Goal: Information Seeking & Learning: Learn about a topic

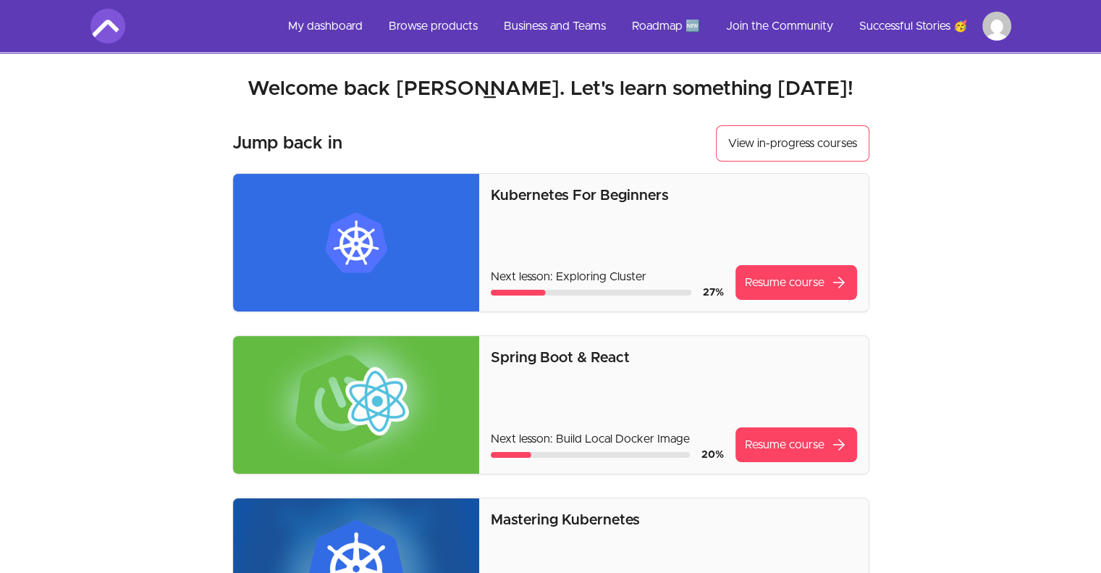
click at [421, 234] on img at bounding box center [356, 243] width 247 height 138
click at [811, 280] on link "Resume course arrow_forward" at bounding box center [796, 282] width 122 height 35
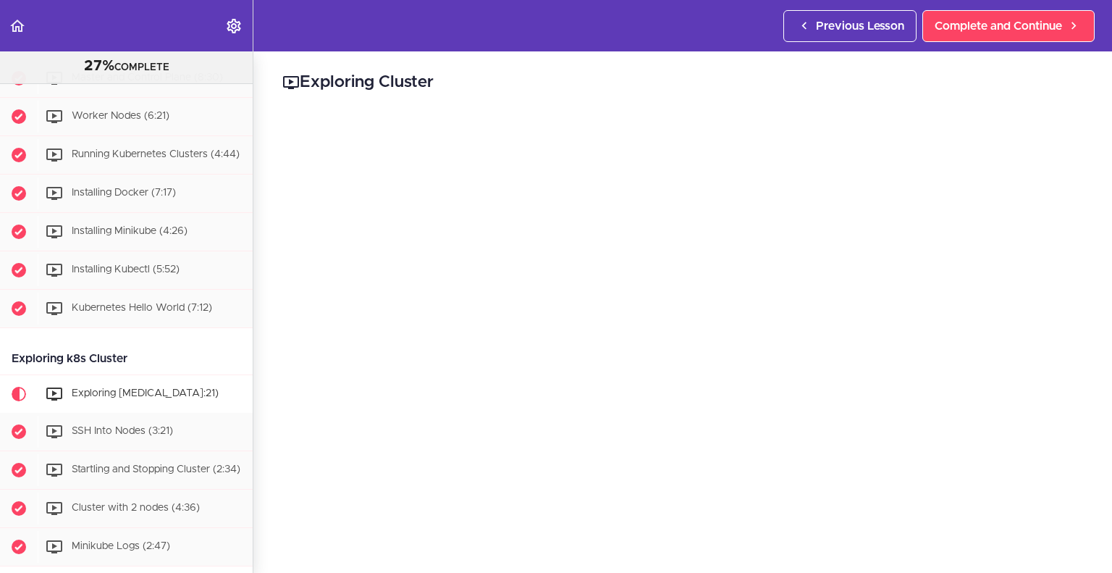
scroll to position [197, 0]
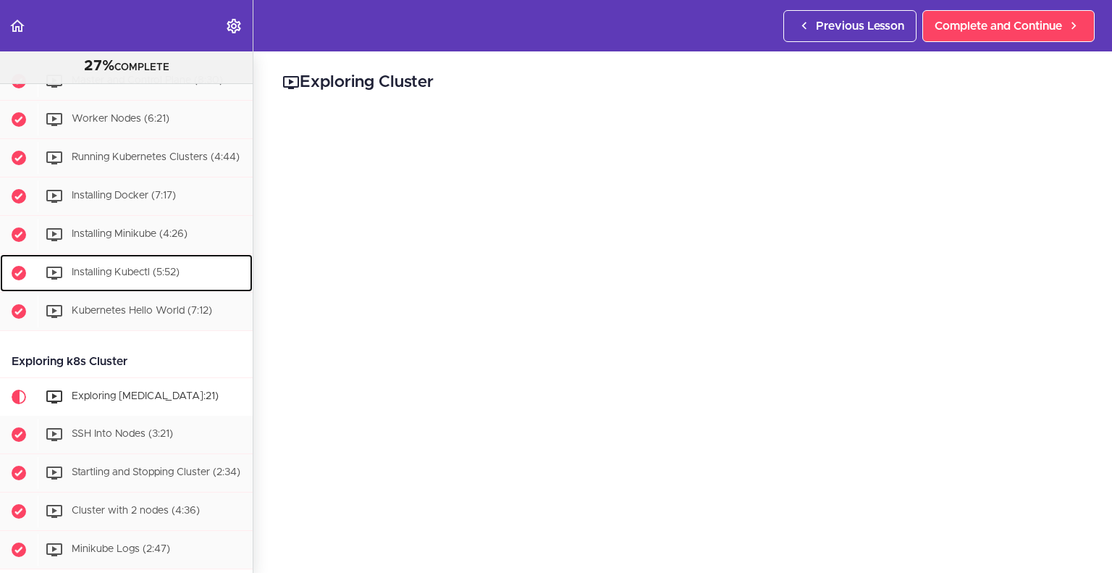
click at [135, 277] on span "Installing Kubectl (5:52)" at bounding box center [126, 272] width 108 height 10
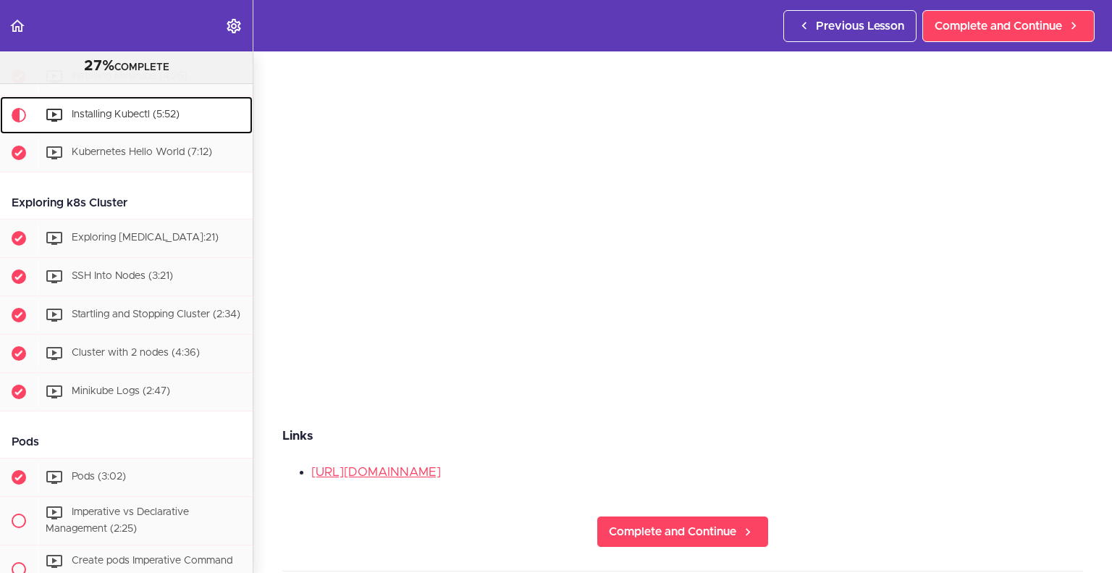
scroll to position [166, 0]
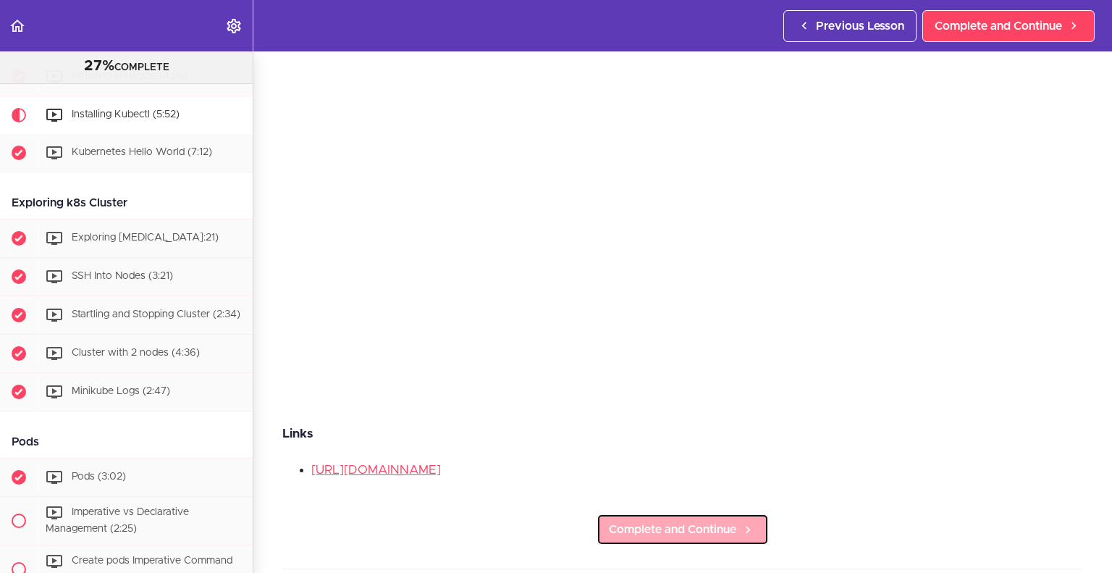
click at [717, 520] on span "Complete and Continue" at bounding box center [672, 528] width 127 height 17
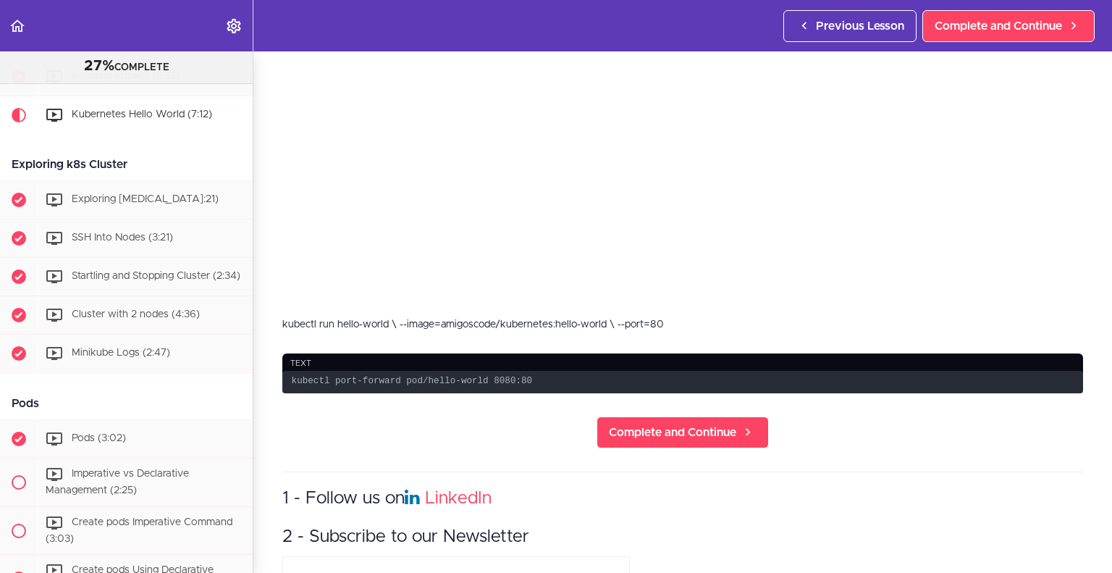
scroll to position [289, 0]
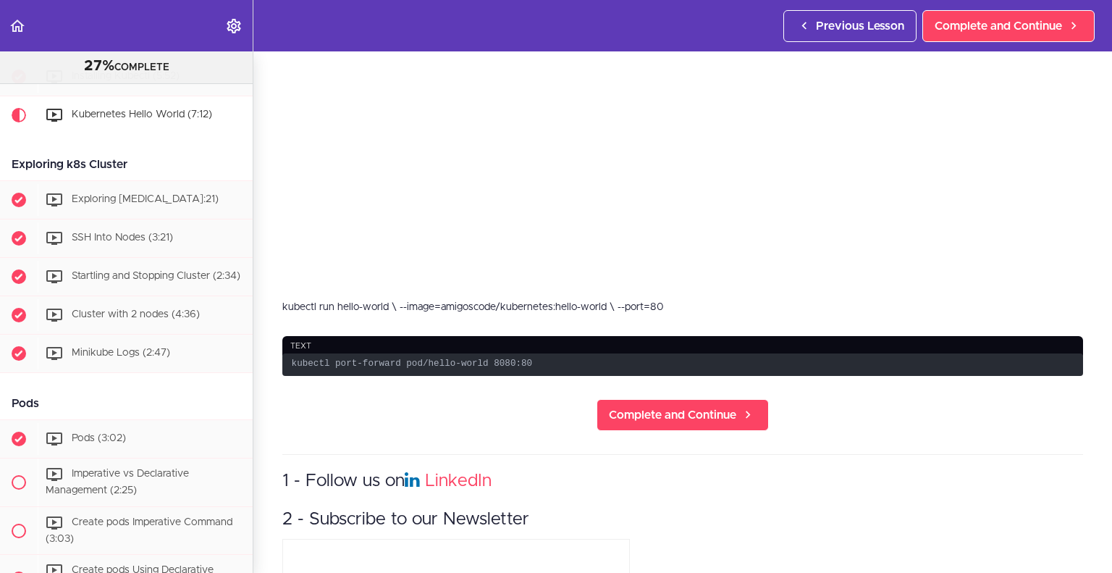
click at [643, 300] on div "kubectl run hello-world \ --image=amigoscode/kubernetes:hello-world \ --port=80" at bounding box center [682, 307] width 801 height 14
copy div "kubectl run hello-world \ --image=amigoscode/kubernetes:hello-world \ --port=80"
click at [490, 356] on code "kubectl port-forward pod/hello-world 8080:80" at bounding box center [682, 364] width 801 height 22
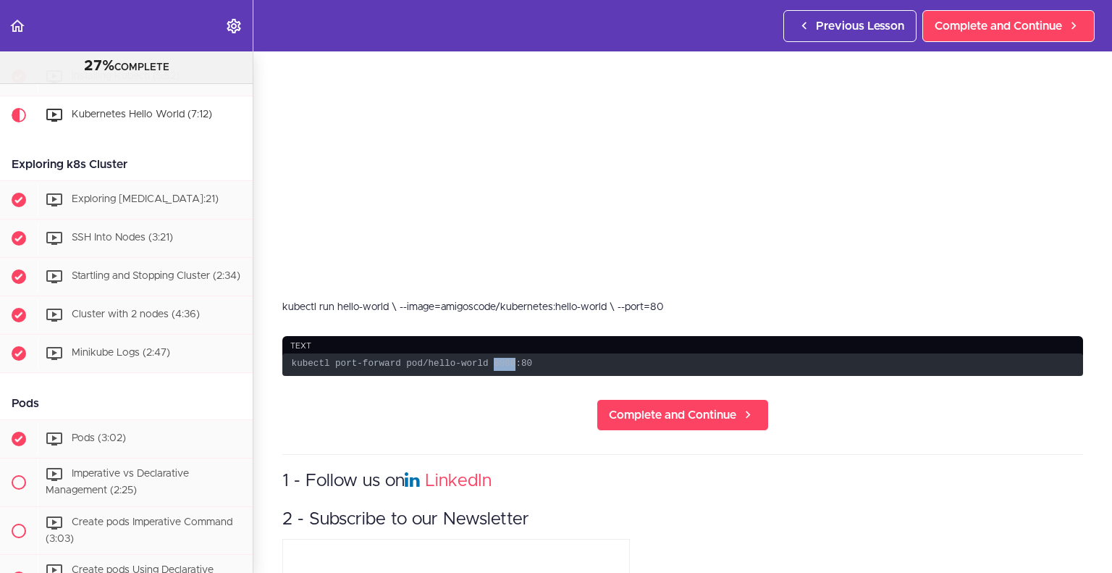
click at [490, 356] on code "kubectl port-forward pod/hello-world 8080:80" at bounding box center [682, 364] width 801 height 22
copy div "kubectl port-forward pod/hello-world 8080:80 Complete and Continue"
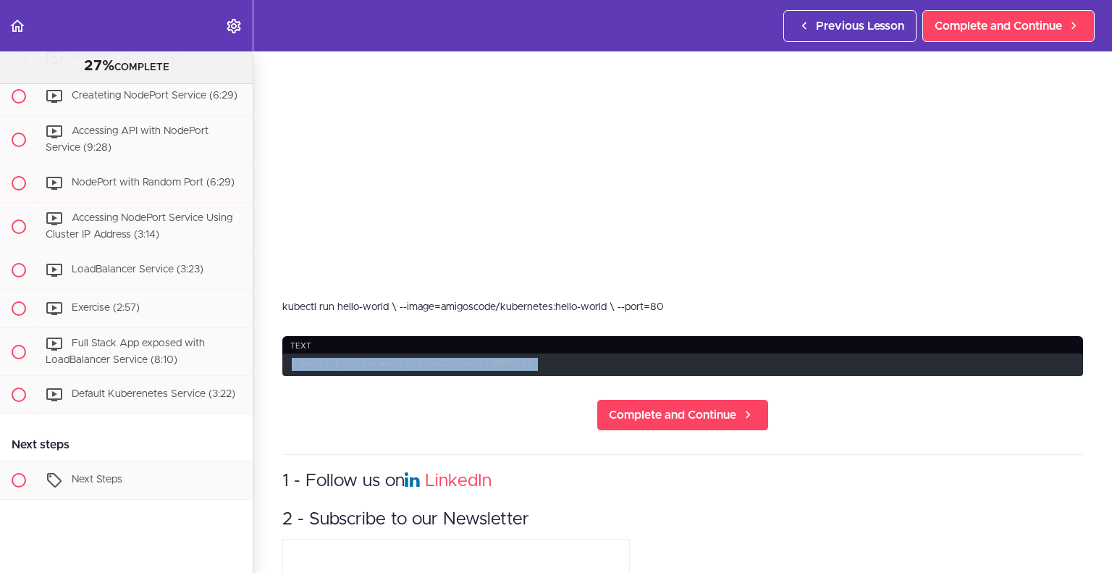
scroll to position [2196, 0]
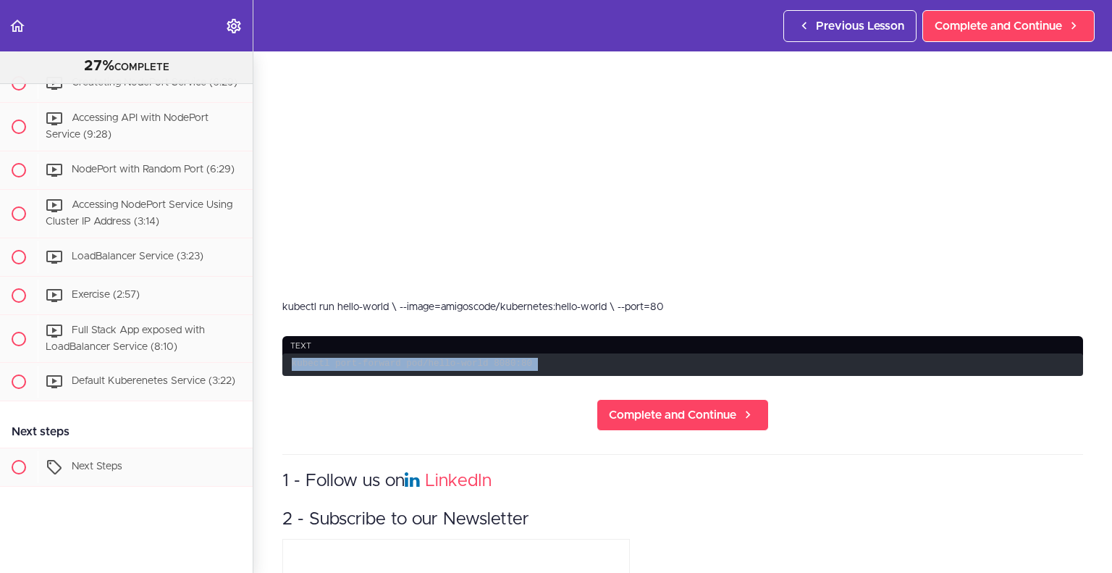
drag, startPoint x: 240, startPoint y: 485, endPoint x: 253, endPoint y: 454, distance: 33.5
click at [253, 454] on div "Kubernetes For Beginners 27% COMPLETE Getting Started Join the Community What i…" at bounding box center [126, 311] width 253 height 521
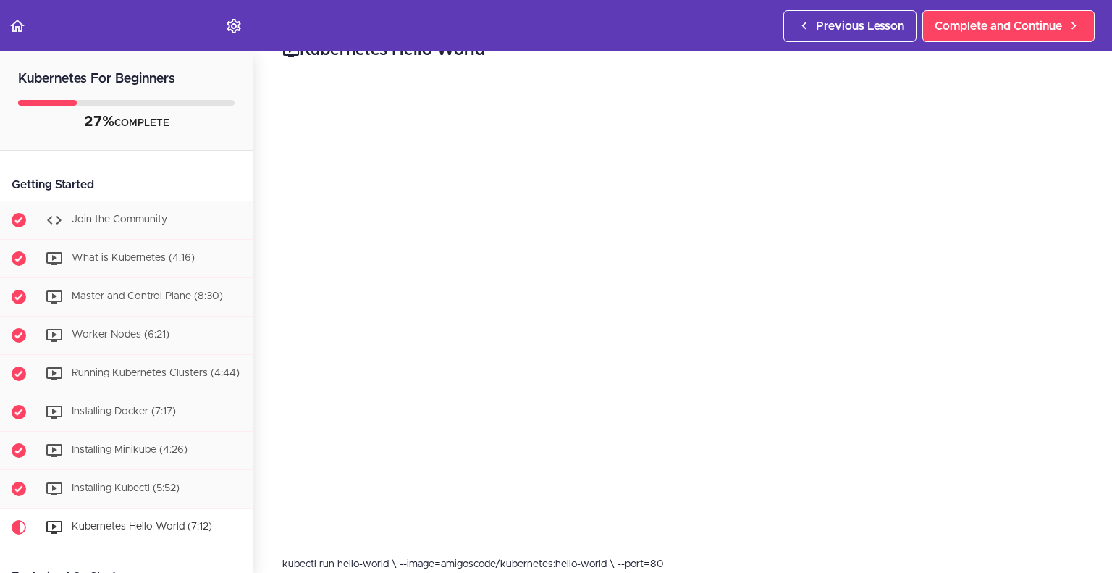
scroll to position [0, 0]
